Goal: Transaction & Acquisition: Purchase product/service

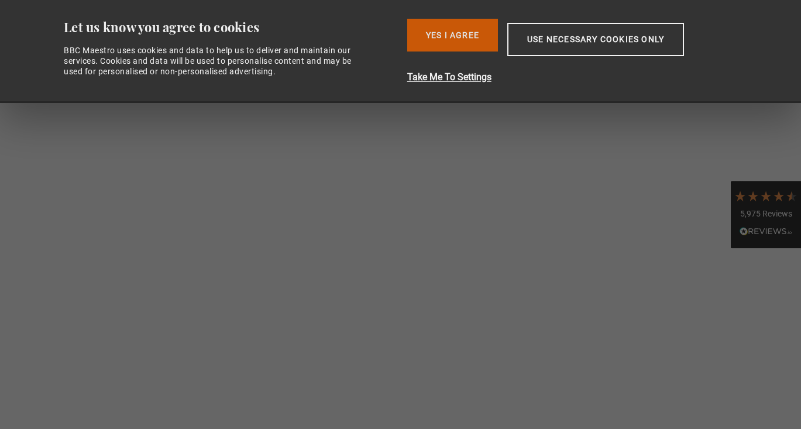
click at [468, 40] on button "Yes I Agree" at bounding box center [452, 35] width 91 height 33
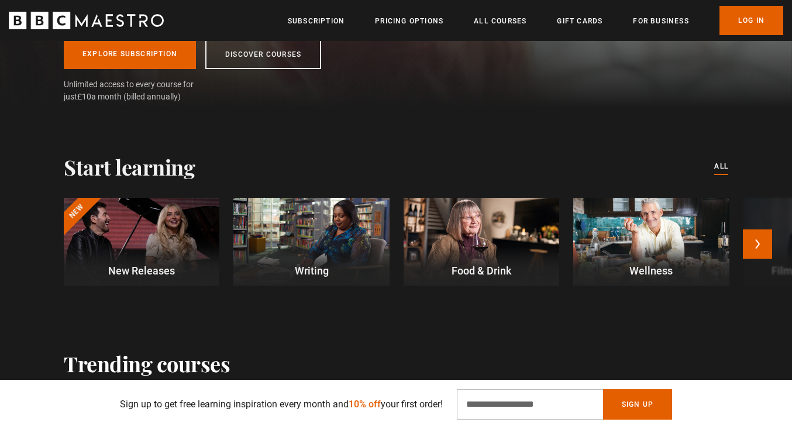
scroll to position [241, 5]
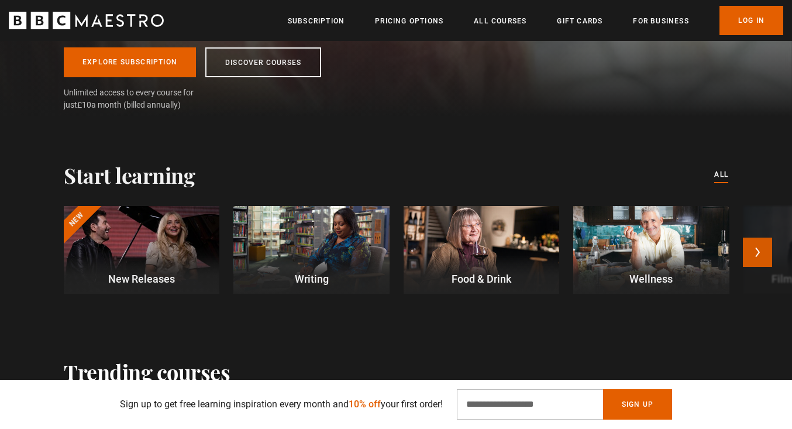
click at [765, 251] on button "Next" at bounding box center [757, 252] width 29 height 29
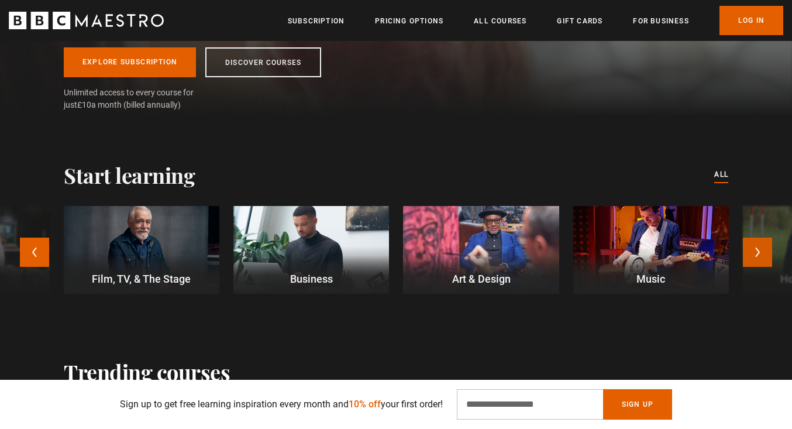
click at [756, 257] on button "Next" at bounding box center [757, 252] width 29 height 29
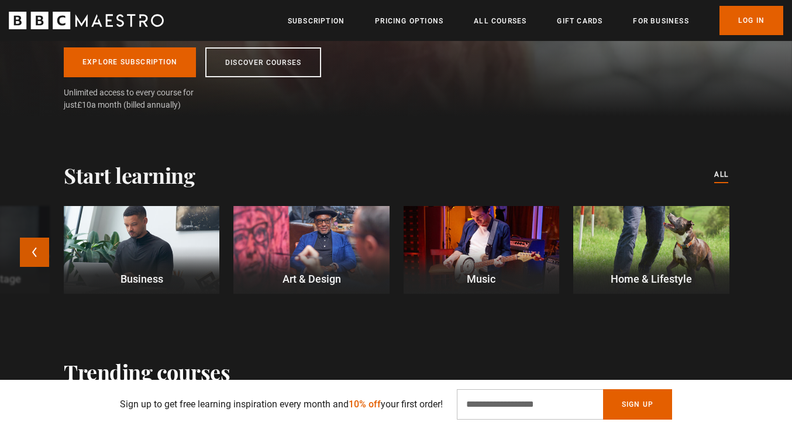
click at [24, 253] on button "Previous" at bounding box center [34, 252] width 29 height 29
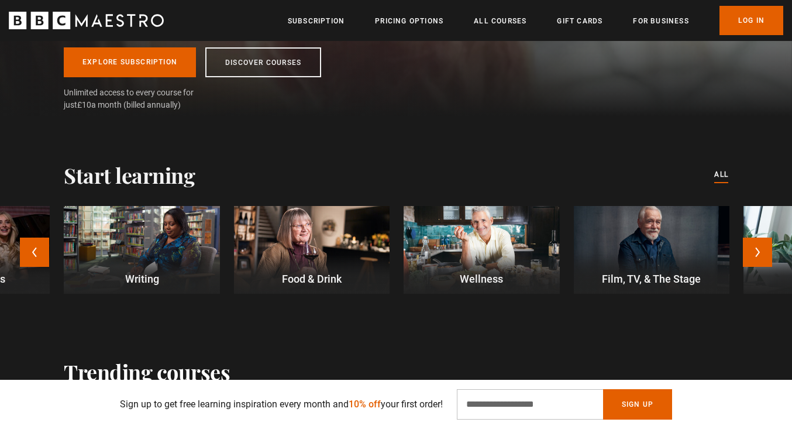
click at [605, 248] on div at bounding box center [652, 250] width 156 height 88
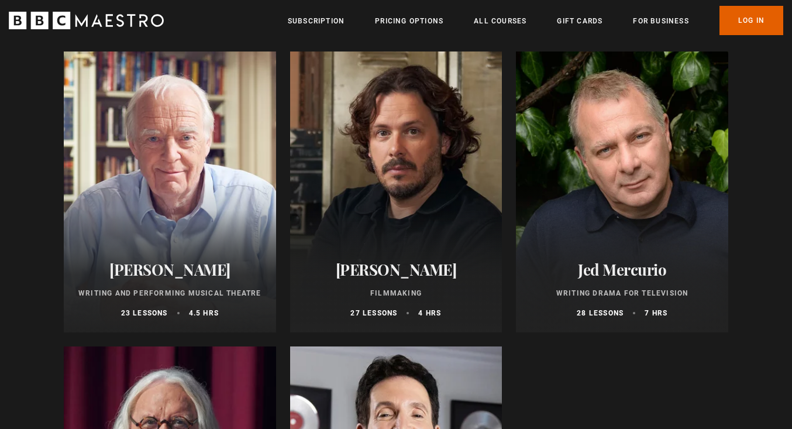
scroll to position [427, 0]
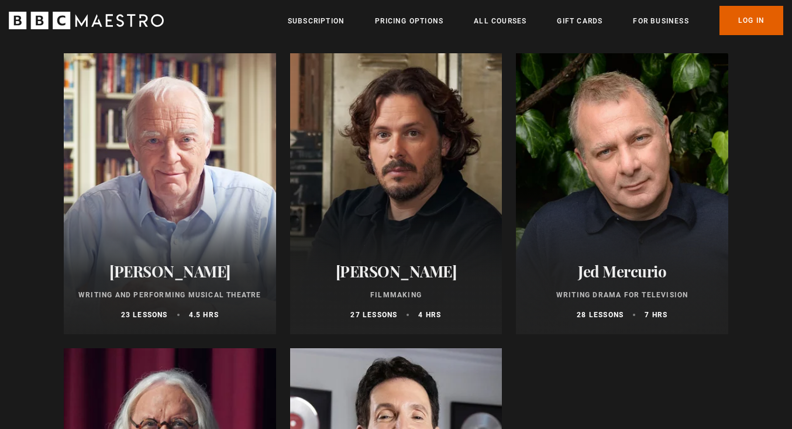
click at [413, 236] on div at bounding box center [396, 193] width 212 height 281
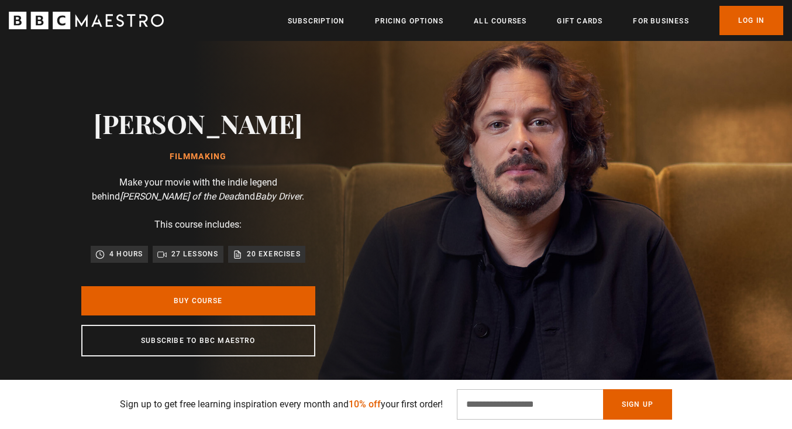
scroll to position [0, 1227]
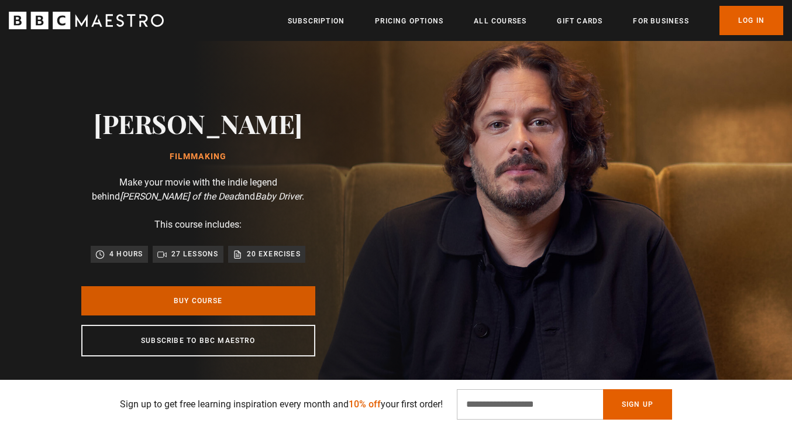
click at [234, 301] on link "Buy Course" at bounding box center [198, 300] width 234 height 29
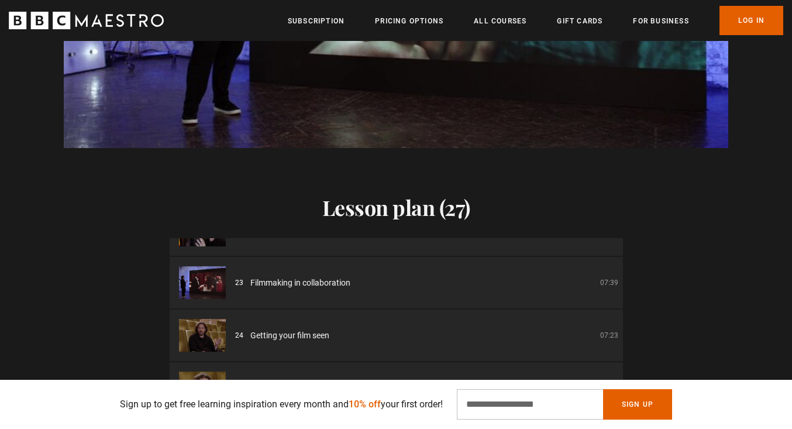
scroll to position [1545, 0]
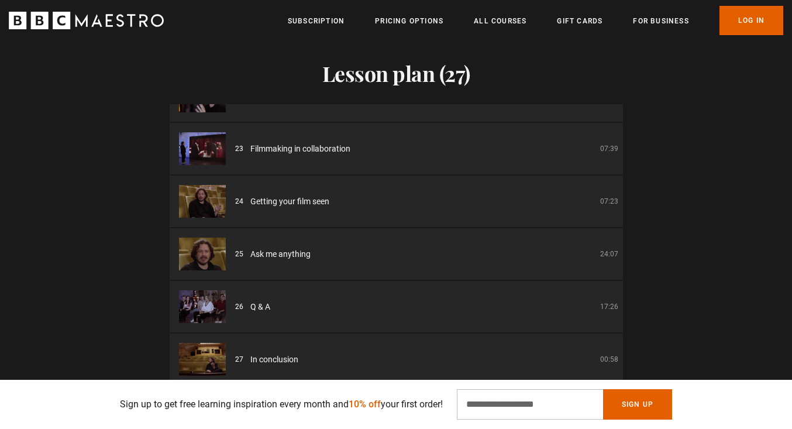
click at [383, 146] on div "23 Filmmaking in collaboration 07:39" at bounding box center [426, 149] width 383 height 12
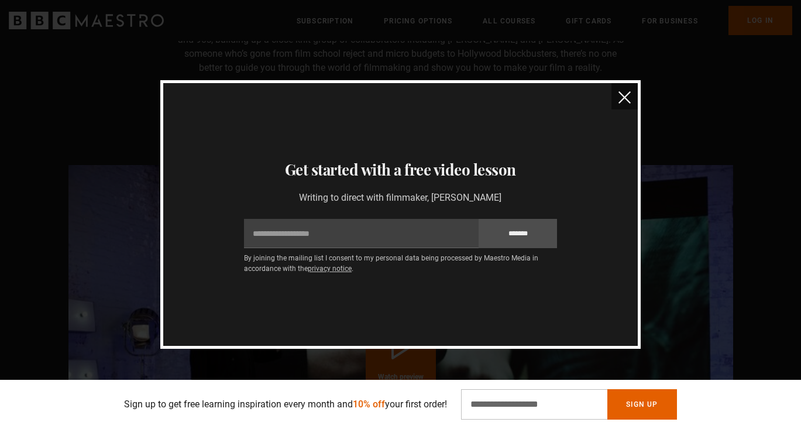
scroll to position [0, 2300]
click at [626, 95] on img "close" at bounding box center [625, 97] width 12 height 12
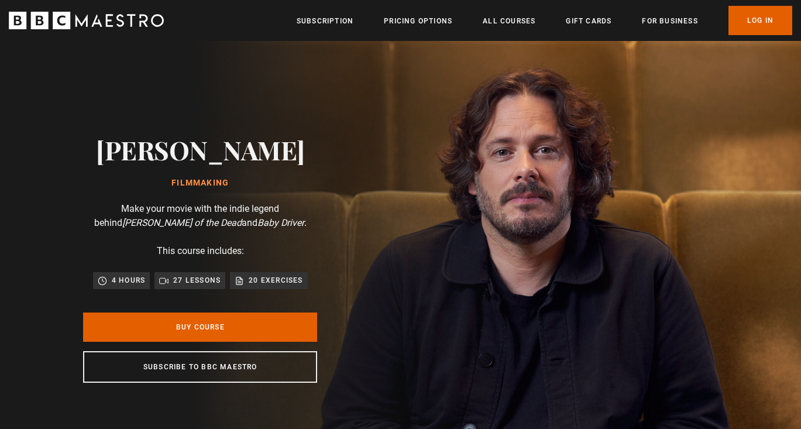
scroll to position [0, 1533]
